Goal: Find contact information: Find contact information

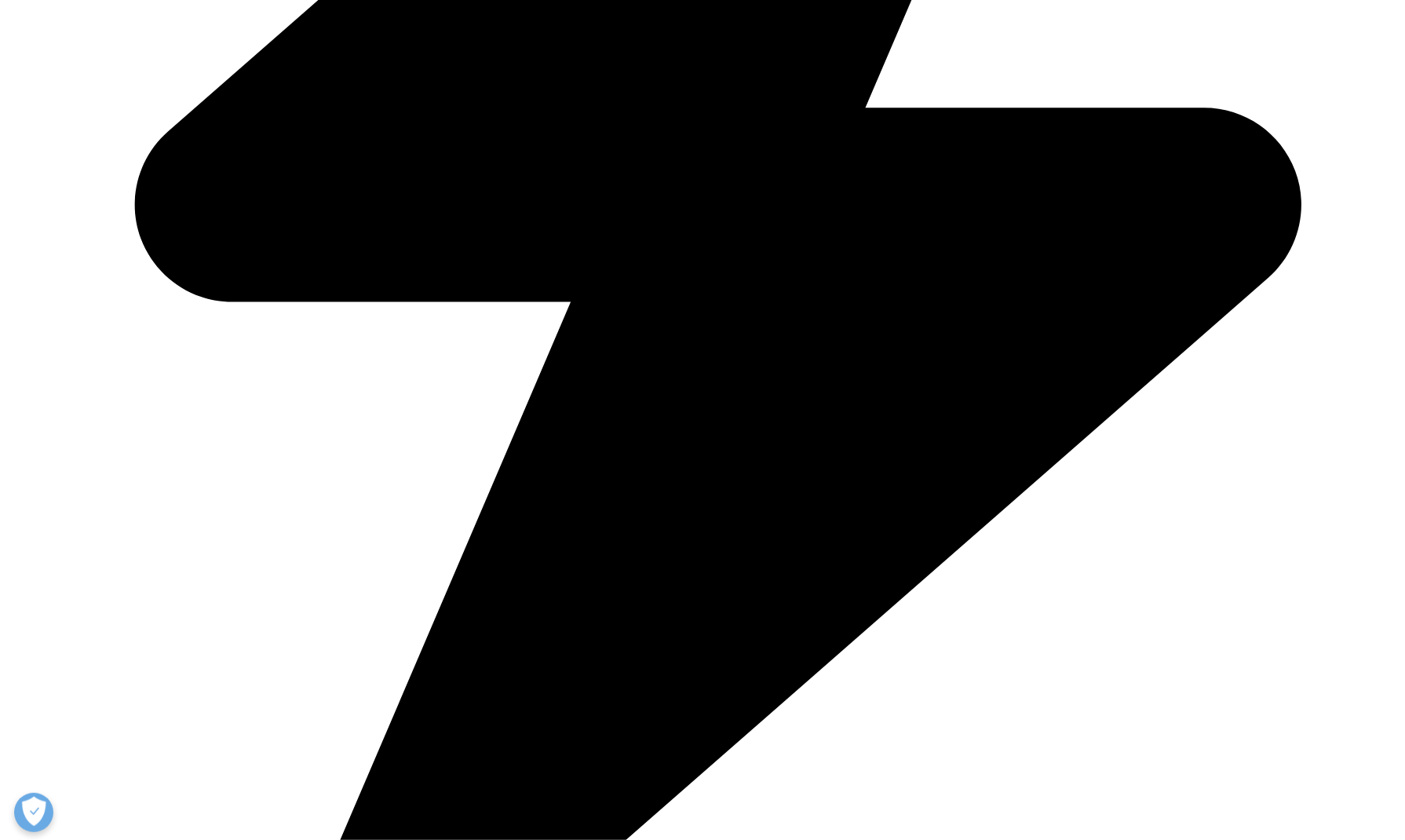
scroll to position [1486, 0]
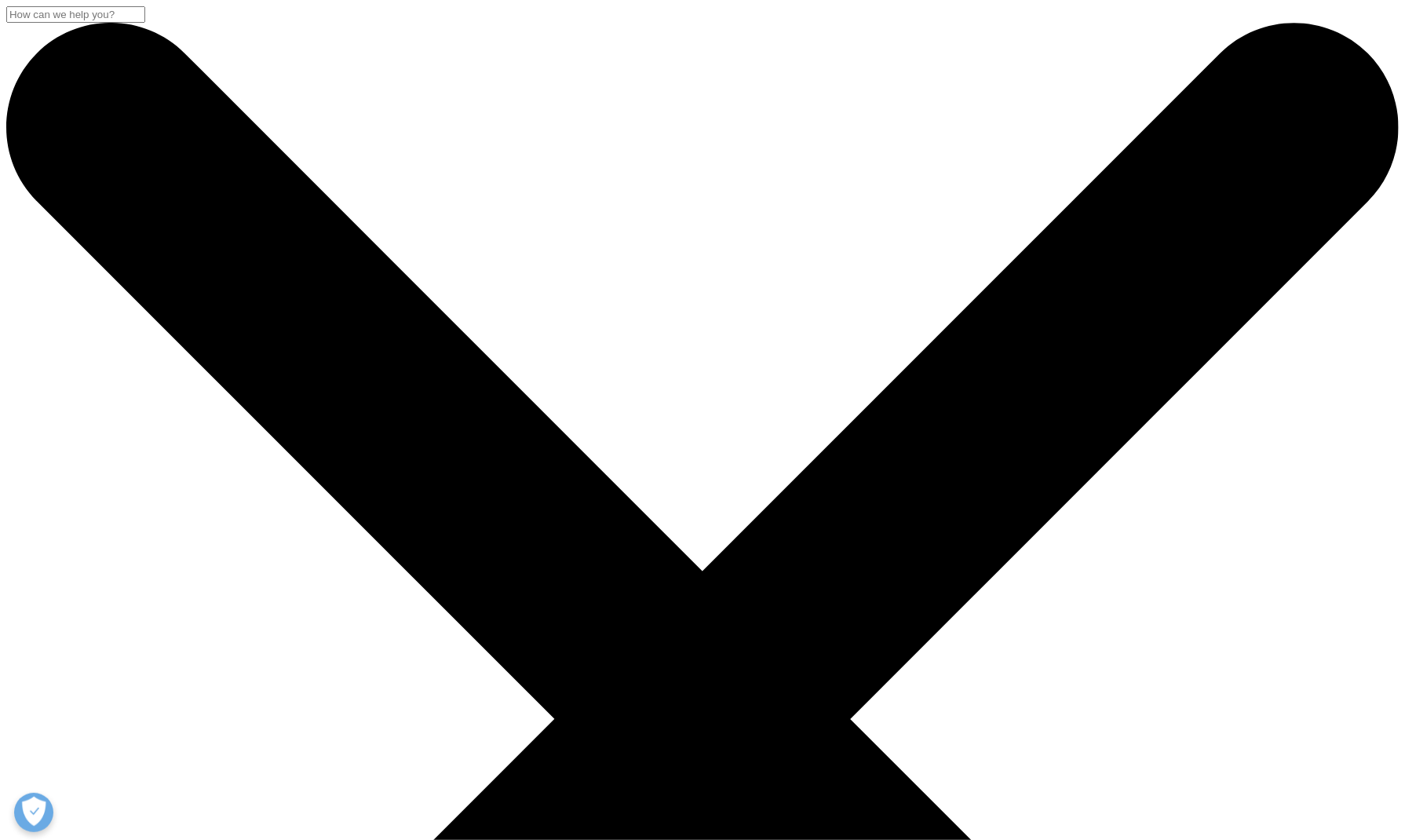
click at [949, 459] on link "Other Contact Information" at bounding box center [983, 461] width 140 height 15
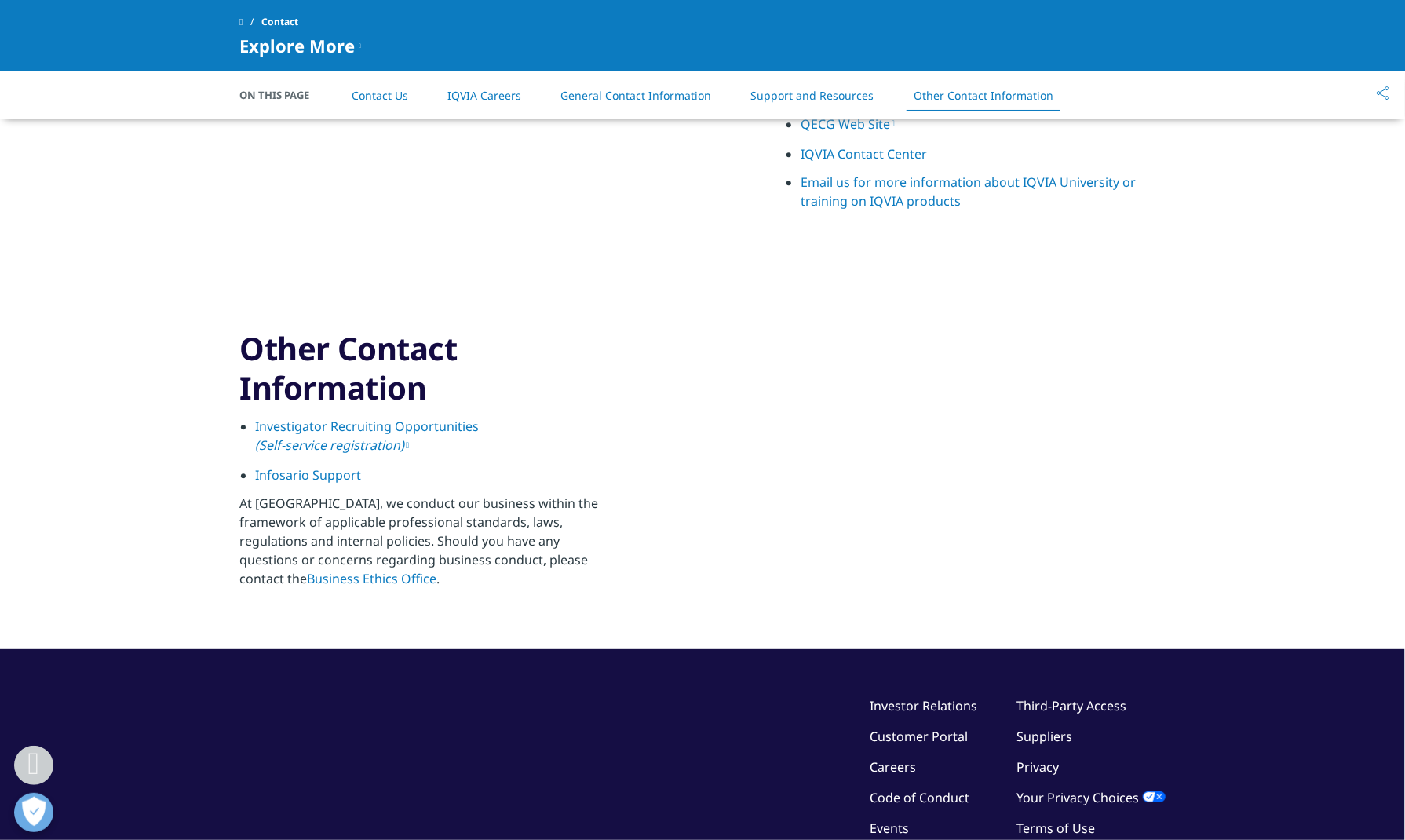
scroll to position [2427, 0]
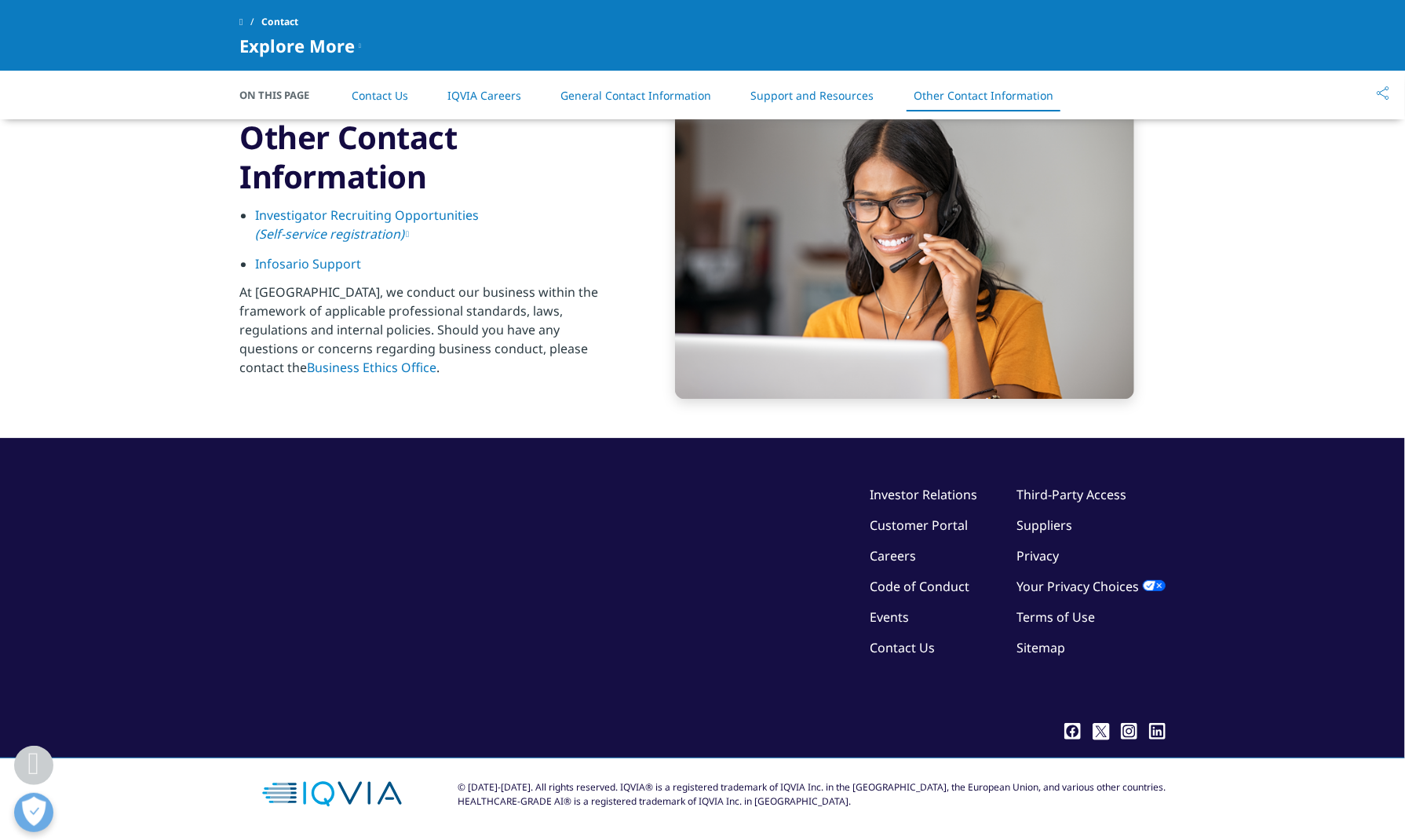
click at [934, 497] on link "Investor Relations" at bounding box center [923, 495] width 108 height 17
click at [628, 100] on link "General Contact Information" at bounding box center [636, 95] width 151 height 15
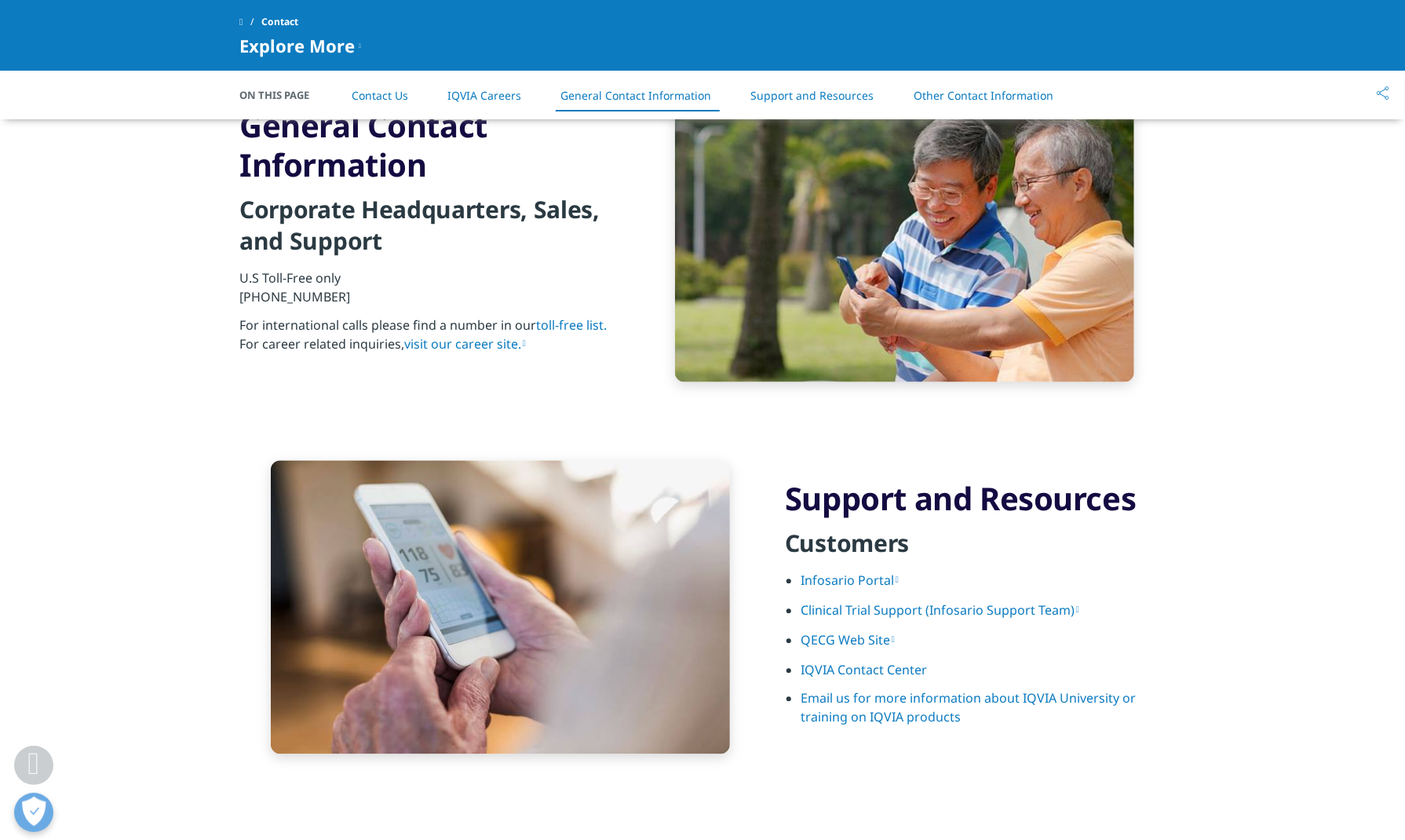
click at [385, 98] on link "Contact Us" at bounding box center [380, 95] width 57 height 15
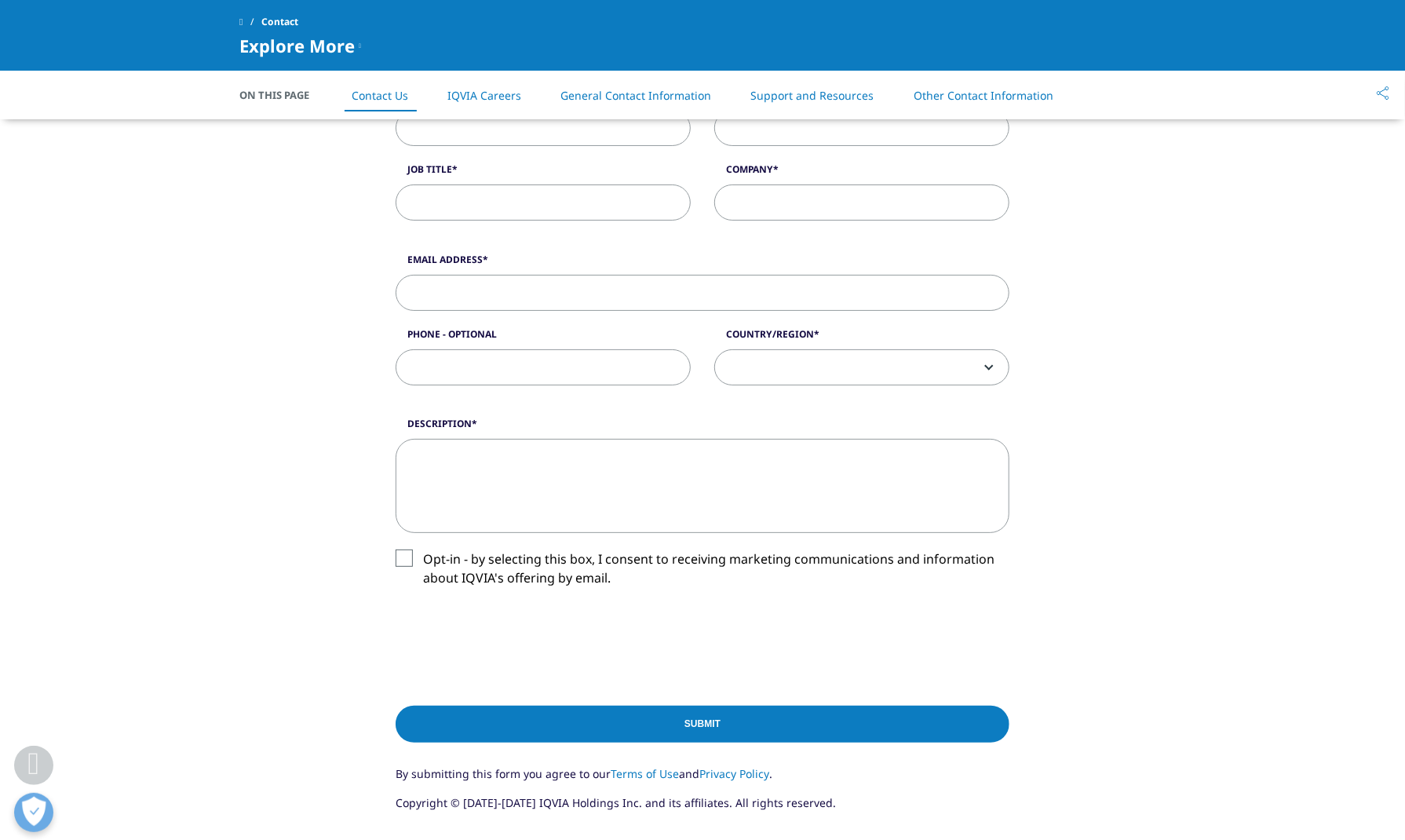
scroll to position [317, 0]
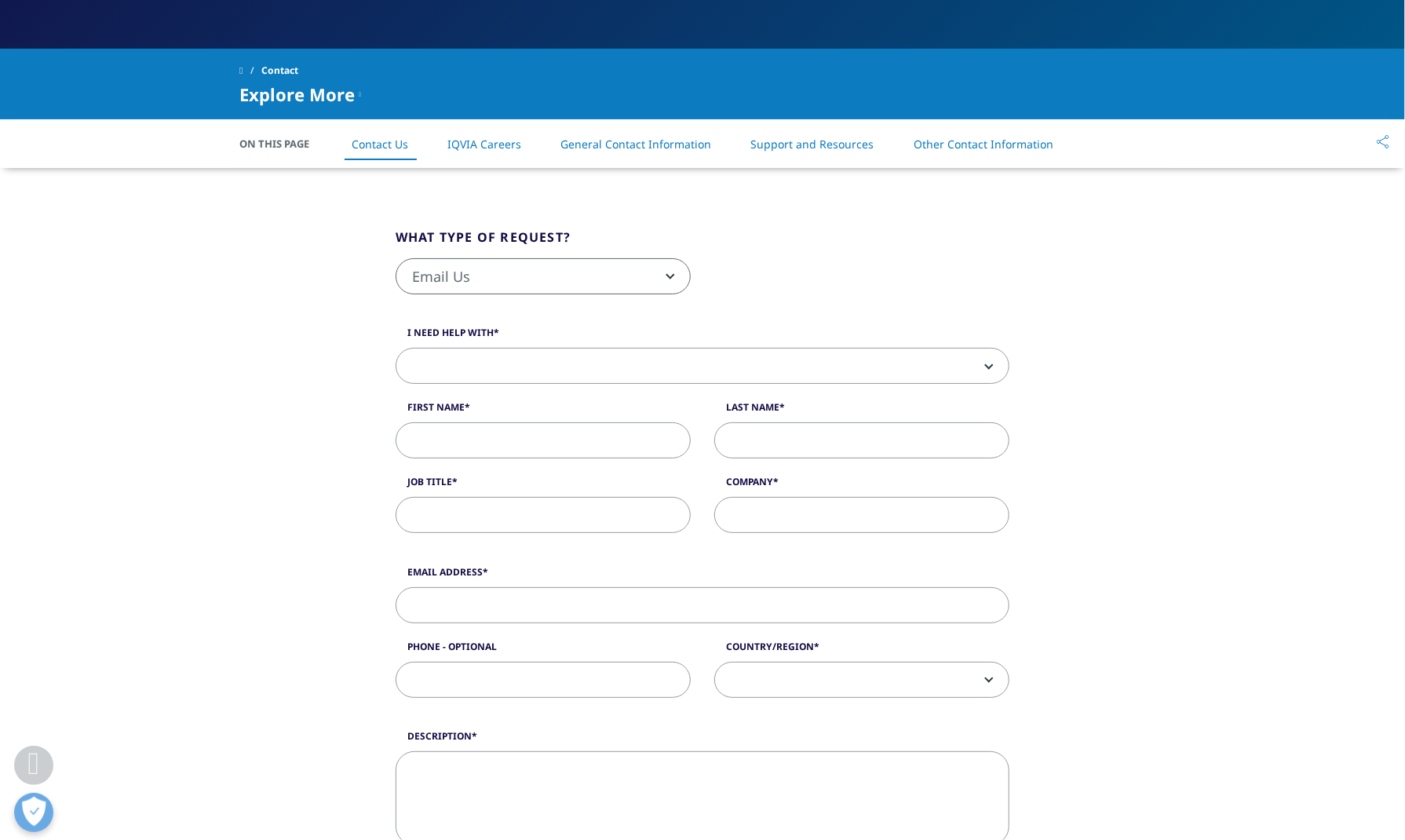
click at [650, 274] on span "Email Us" at bounding box center [543, 277] width 293 height 36
click at [795, 290] on div "Email Us Request a Demo IQVIA Institute Inquiries Media Inquiries Email Us" at bounding box center [702, 284] width 637 height 53
click at [995, 232] on fieldset "What type of request? Email Us Request a Demo IQVIA Institute Inquiries Media I…" at bounding box center [702, 269] width 637 height 83
click at [936, 368] on span at bounding box center [702, 367] width 612 height 36
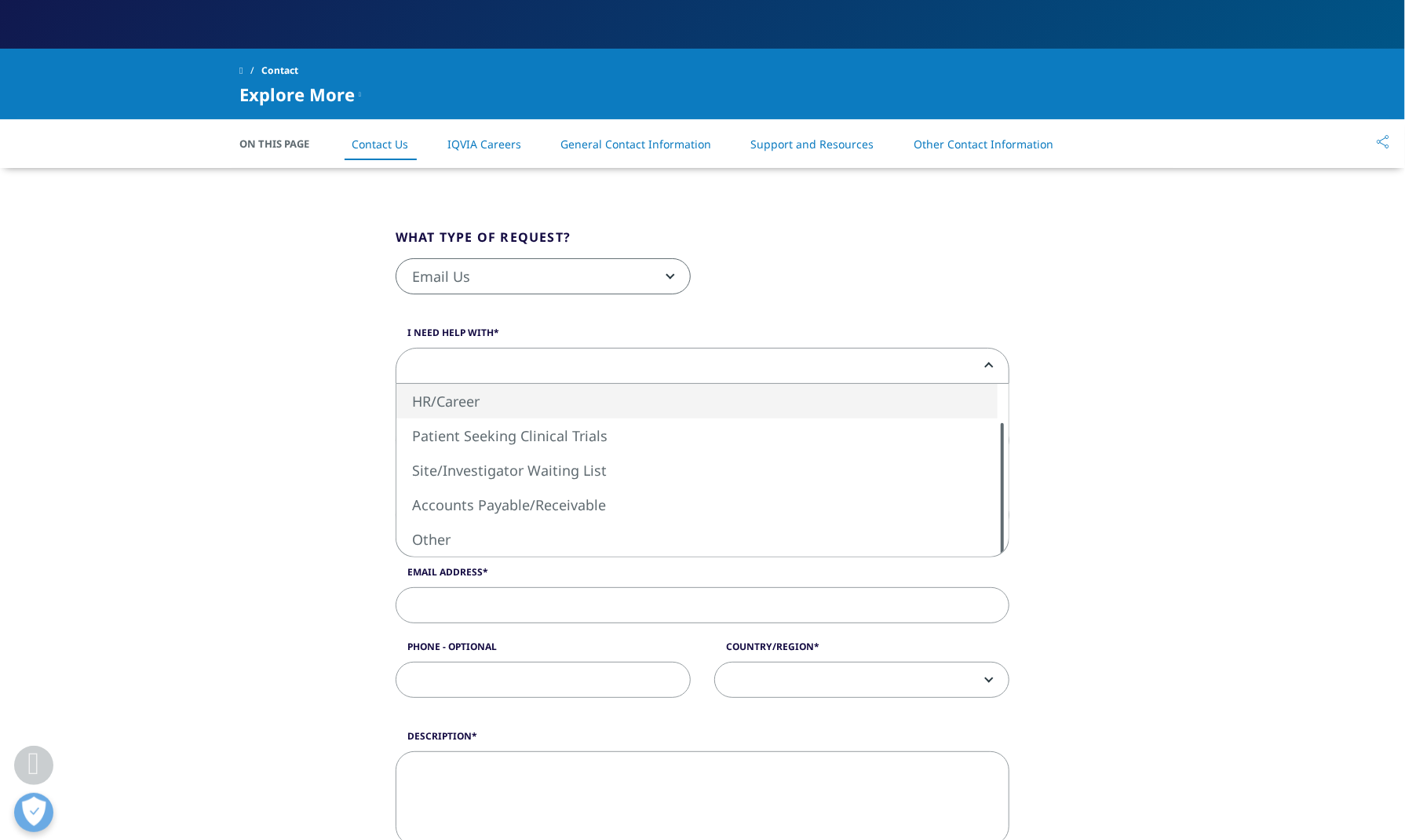
click at [1005, 259] on div "Email Us Request a Demo IQVIA Institute Inquiries Media Inquiries Email Us" at bounding box center [702, 284] width 637 height 53
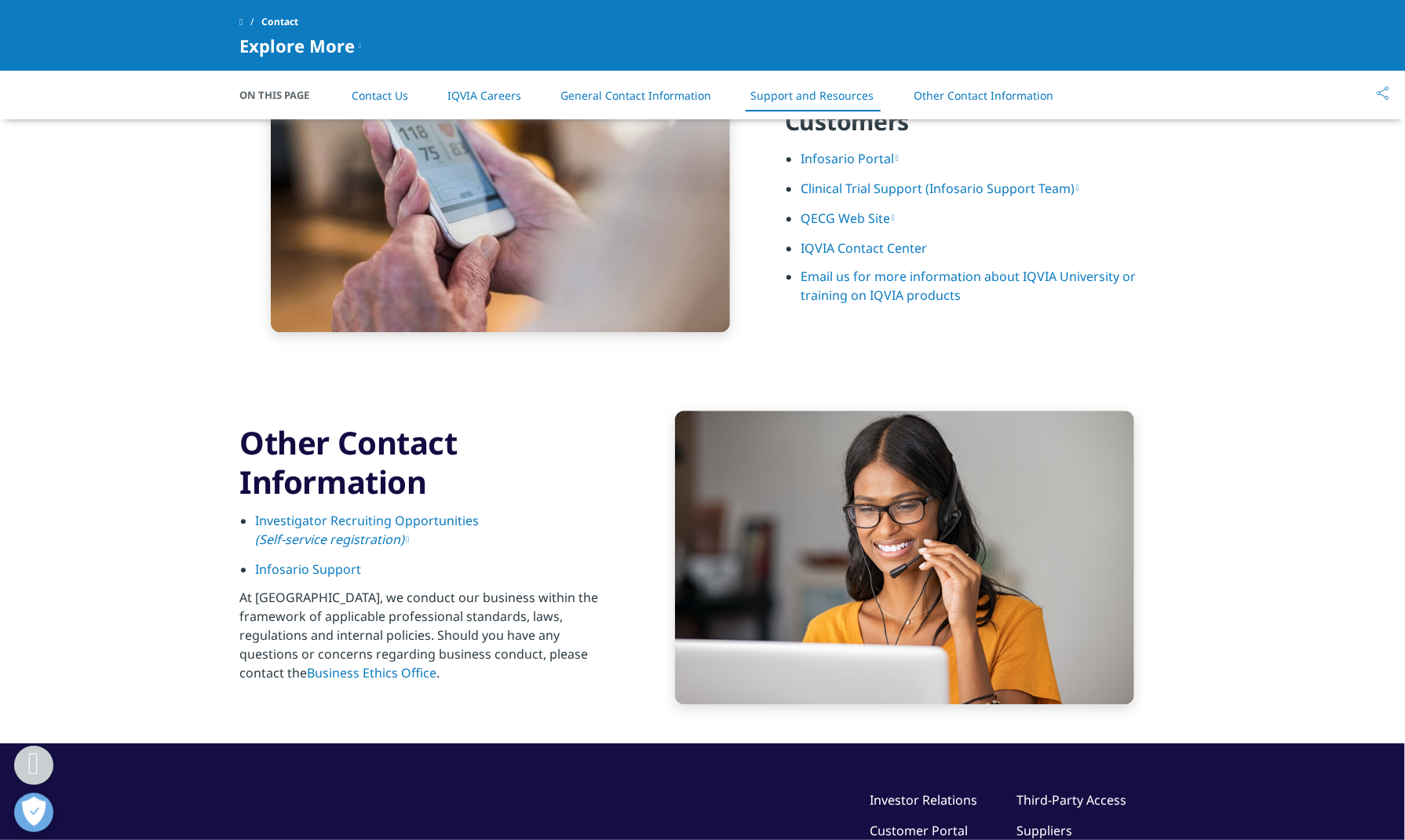
scroll to position [2200, 0]
